Goal: Use online tool/utility: Utilize a website feature to perform a specific function

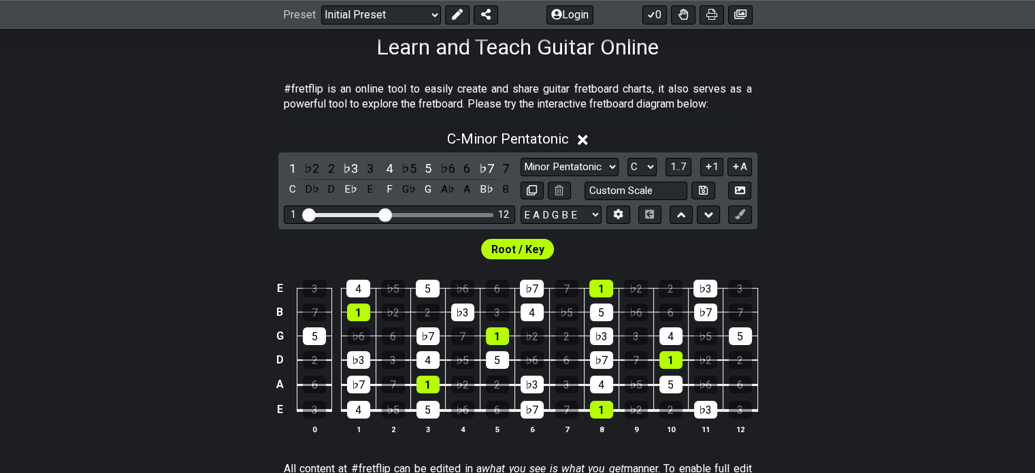
scroll to position [229, 0]
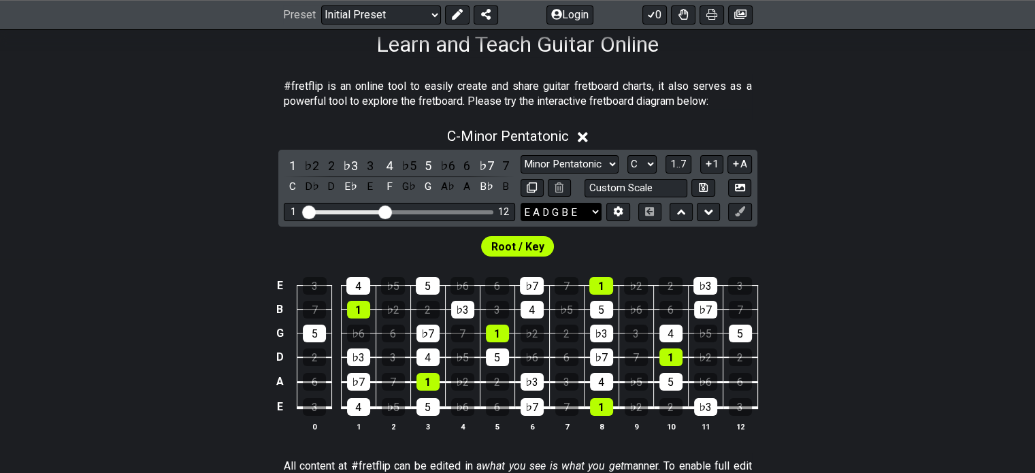
click at [566, 206] on select "E A D G B E E A D G B E E A D G B E B E A D F♯ B A D G C E A D A D G B E E♭ A♭ …" at bounding box center [561, 212] width 81 height 18
click at [613, 214] on icon at bounding box center [618, 211] width 10 height 10
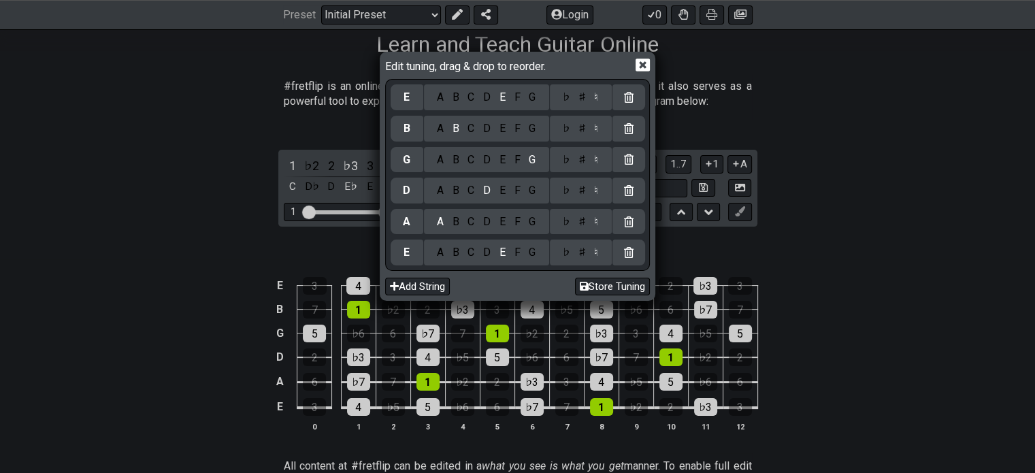
click at [629, 127] on icon at bounding box center [629, 128] width 10 height 11
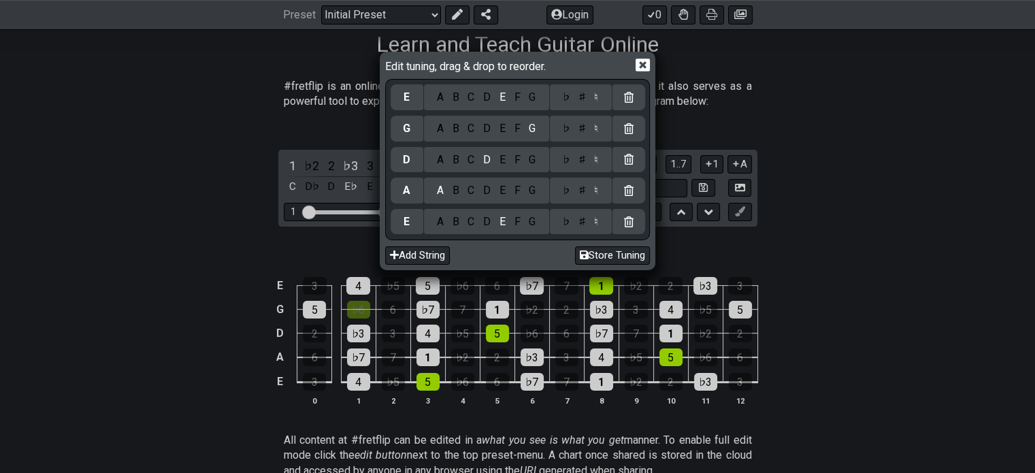
click at [628, 93] on icon at bounding box center [629, 97] width 10 height 11
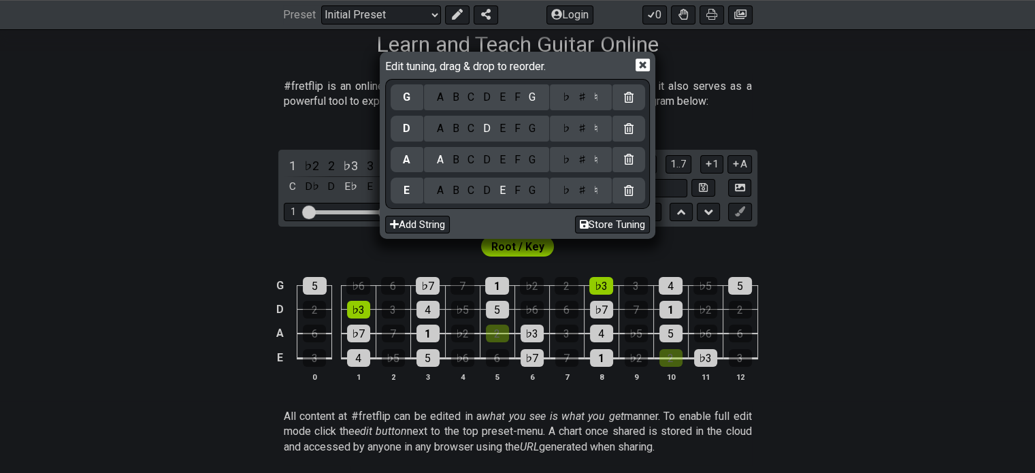
click at [639, 48] on div "Edit tuning, drag & drop to reorder. G A B C D E F G ♭ ♯ ♮ D A B C D E F G ♭ ♯ …" at bounding box center [517, 236] width 1035 height 473
click at [638, 59] on icon at bounding box center [643, 65] width 14 height 14
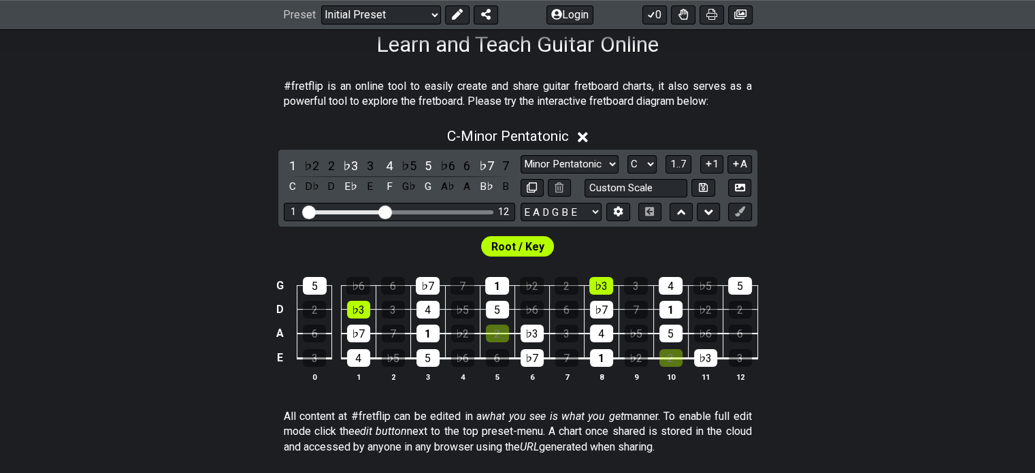
click at [623, 161] on div "Minor Pentatonic Click to edit Minor Pentatonic Major Pentatonic Minor Blues Ma…" at bounding box center [636, 164] width 231 height 18
click at [637, 164] on select "A♭ A A♯ B♭ B C C♯ D♭ D D♯ E♭ E F F♯ G♭ G G♯" at bounding box center [642, 164] width 29 height 18
click at [598, 163] on select "Minor Pentatonic Click to edit Minor Pentatonic Major Pentatonic Minor Blues Ma…" at bounding box center [570, 164] width 98 height 18
click at [645, 160] on select "A♭ A A♯ B♭ B C C♯ D♭ D D♯ E♭ E F F♯ G♭ G G♯" at bounding box center [642, 164] width 29 height 18
select select "G"
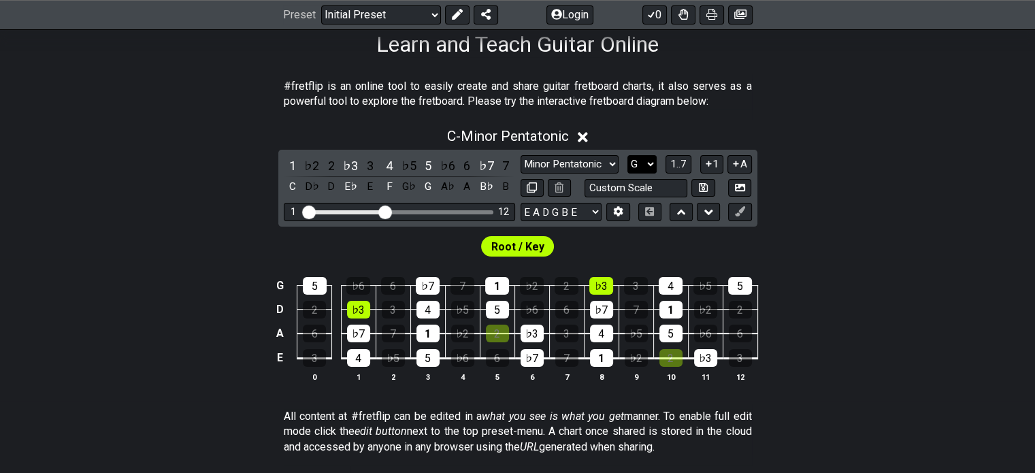
click at [628, 155] on select "A♭ A A♯ B♭ B C C♯ D♭ D D♯ E♭ E F F♯ G♭ G G♯" at bounding box center [642, 164] width 29 height 18
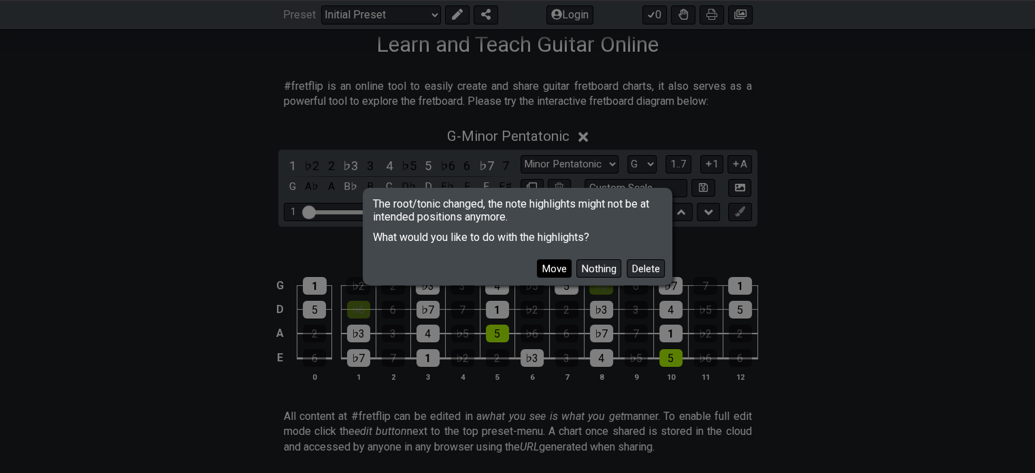
click at [547, 265] on button "Move" at bounding box center [554, 268] width 35 height 18
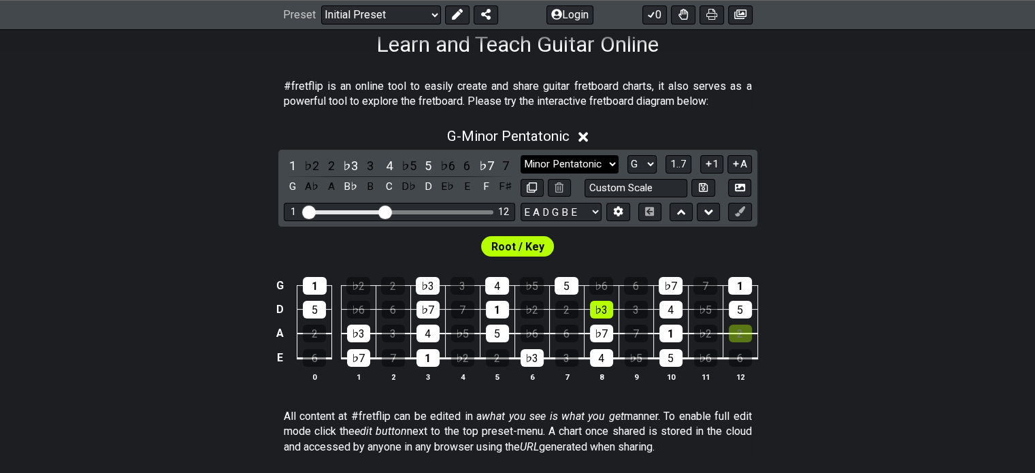
click at [580, 160] on select "Minor Pentatonic Click to edit Minor Pentatonic Major Pentatonic Minor Blues Ma…" at bounding box center [570, 164] width 98 height 18
select select "Major"
click at [521, 155] on select "Minor Pentatonic Click to edit Minor Pentatonic Major Pentatonic Minor Blues Ma…" at bounding box center [570, 164] width 98 height 18
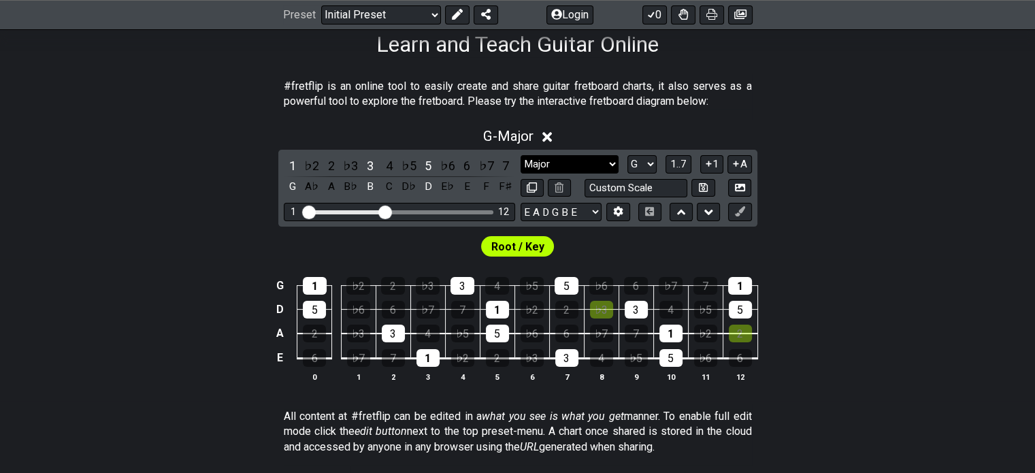
click at [562, 157] on select "Minor Pentatonic Click to edit Minor Pentatonic Major Pentatonic Minor Blues Ma…" at bounding box center [570, 164] width 98 height 18
click at [47, 98] on section "#fretflip is an online tool to easily create and share guitar fretboard charts,…" at bounding box center [517, 97] width 1035 height 47
click at [502, 163] on div "7" at bounding box center [506, 166] width 18 height 18
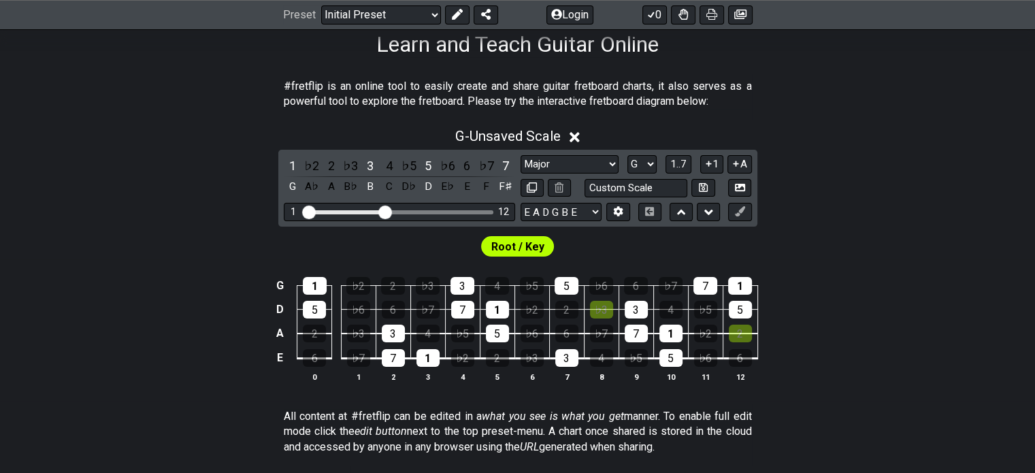
click at [332, 163] on div "2" at bounding box center [332, 166] width 18 height 18
click at [327, 165] on div "2" at bounding box center [332, 166] width 18 height 18
click at [344, 167] on div "♭3" at bounding box center [351, 166] width 18 height 18
click at [328, 167] on div "2" at bounding box center [332, 166] width 18 height 18
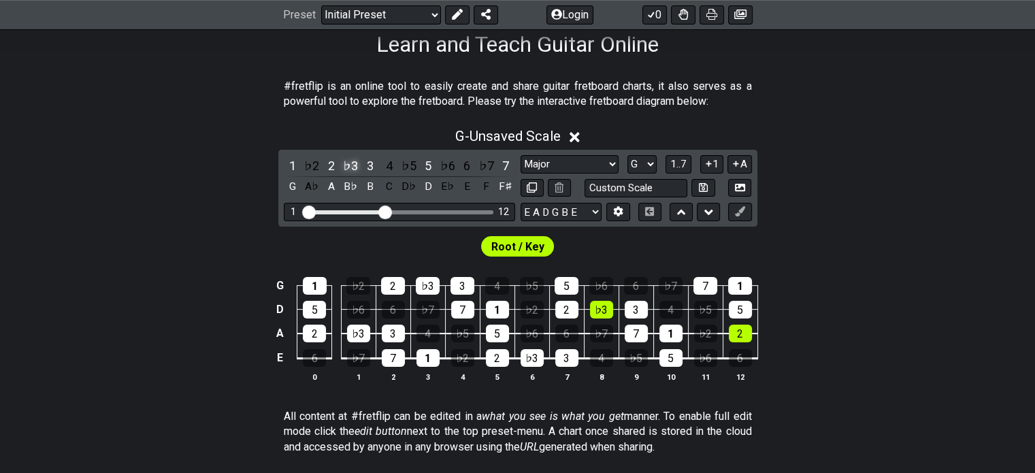
click at [357, 161] on div "♭3" at bounding box center [351, 166] width 18 height 18
